Goal: Find specific page/section: Find specific page/section

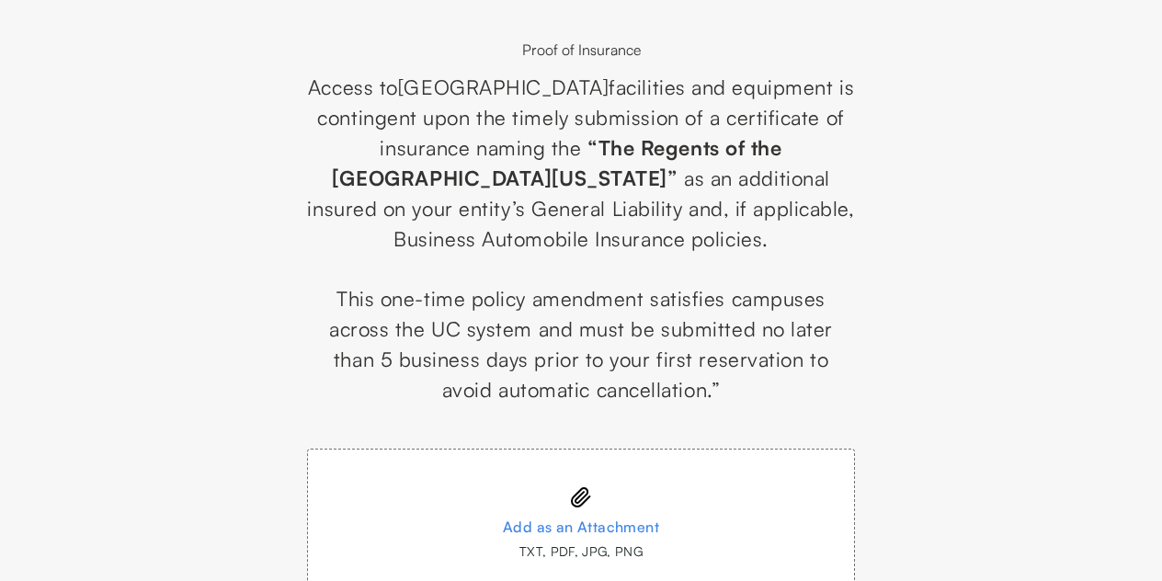
scroll to position [86, 0]
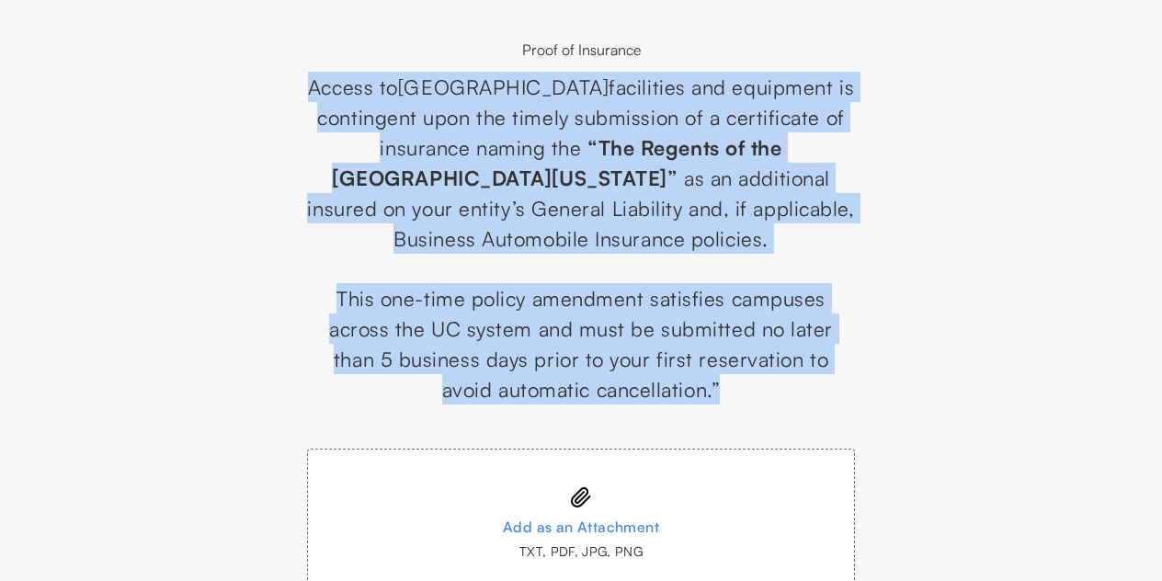
drag, startPoint x: 353, startPoint y: 85, endPoint x: 770, endPoint y: 403, distance: 524.8
click at [770, 403] on div "Access to UC Berkeley facilities and equipment is contingent upon the timely su…" at bounding box center [581, 238] width 548 height 333
copy div "Access to UC Berkeley facilities and equipment is contingent upon the timely su…"
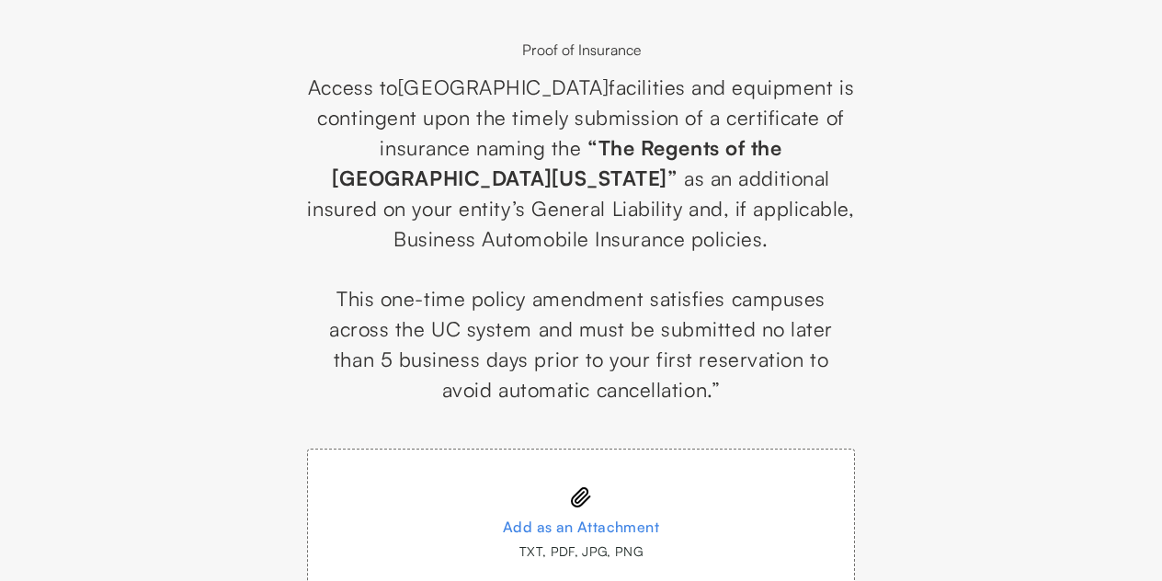
click at [519, 53] on div "Proof of Insurance" at bounding box center [581, 50] width 548 height 22
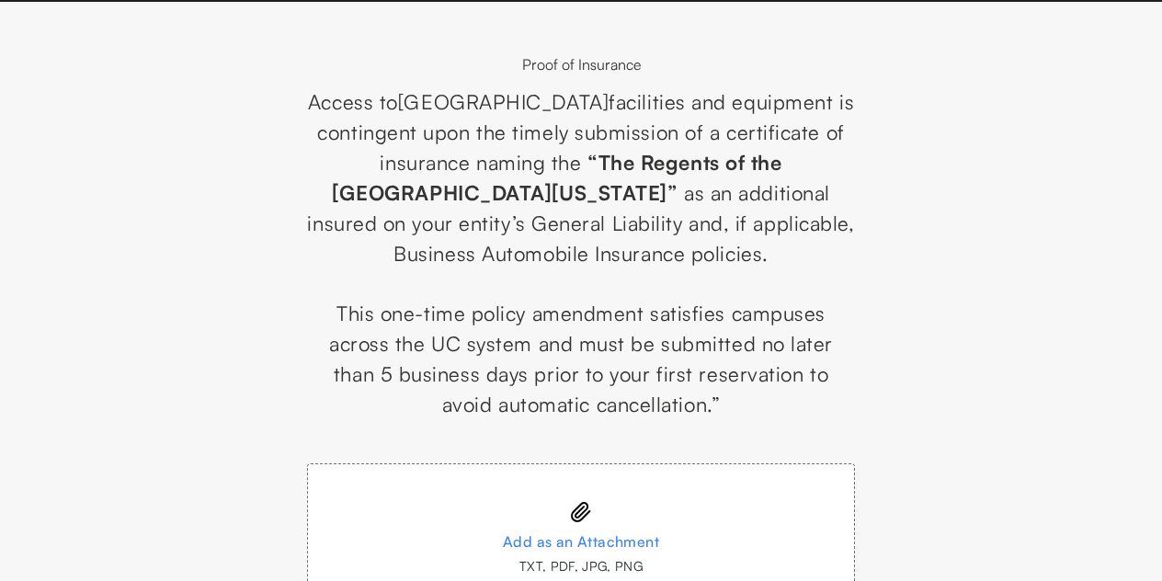
scroll to position [72, 0]
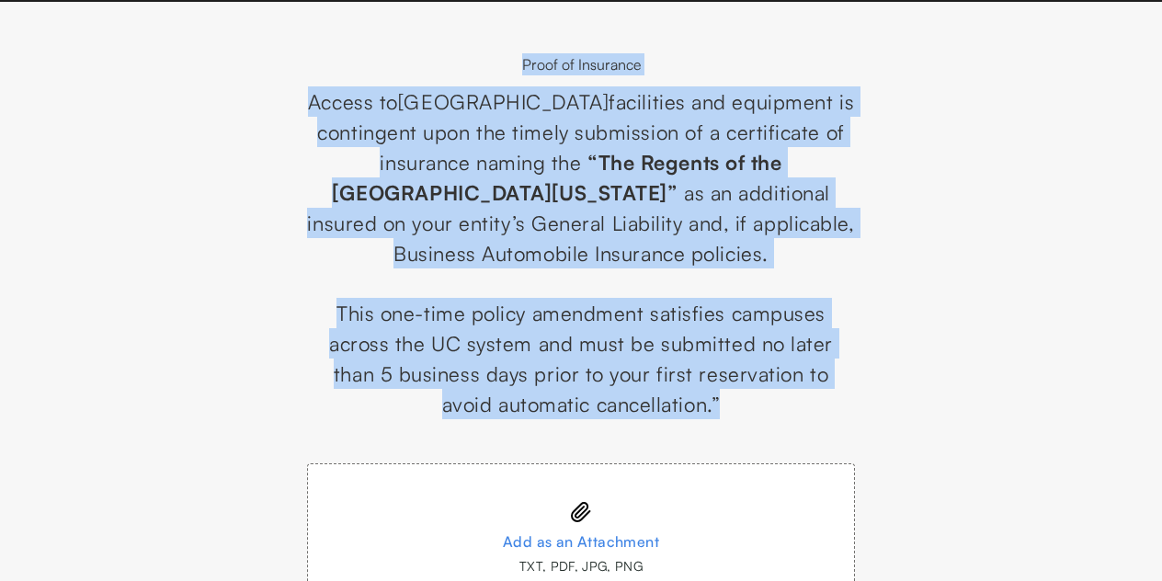
drag, startPoint x: 504, startPoint y: 64, endPoint x: 838, endPoint y: 399, distance: 472.6
click at [838, 399] on div "Proof of Insurance Access to UC Berkeley facilities and equipment is contingent…" at bounding box center [581, 386] width 548 height 667
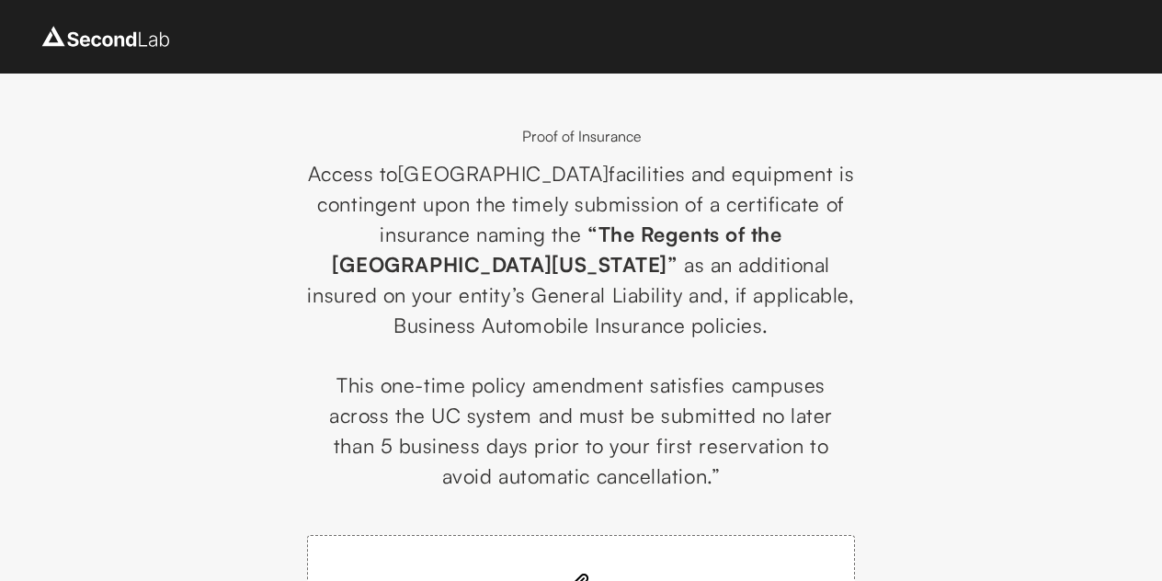
click at [122, 40] on img at bounding box center [106, 36] width 138 height 29
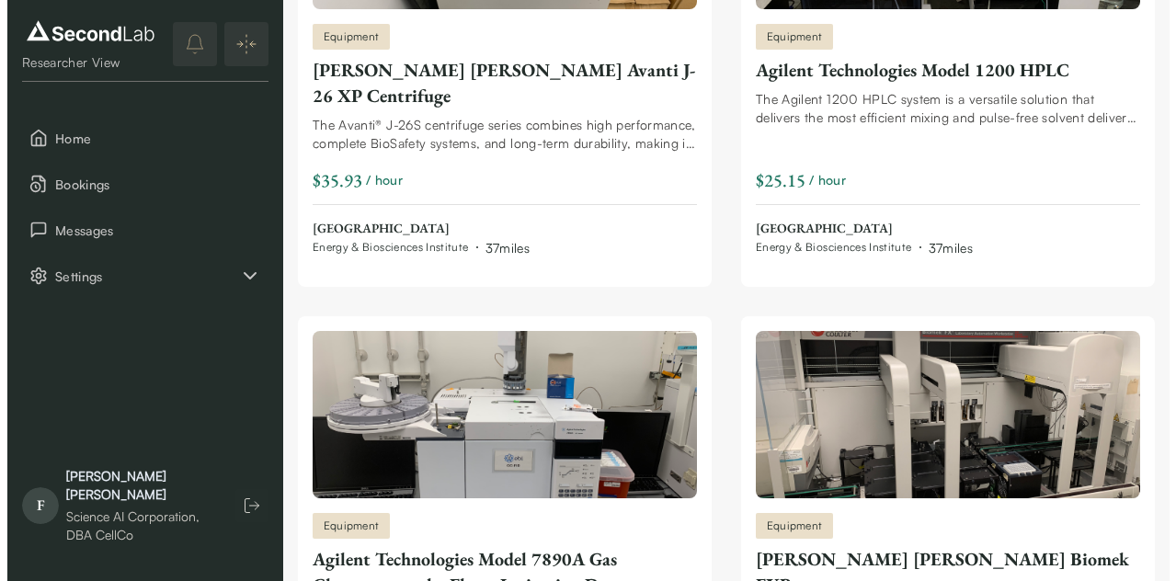
scroll to position [877, 0]
